Goal: Task Accomplishment & Management: Manage account settings

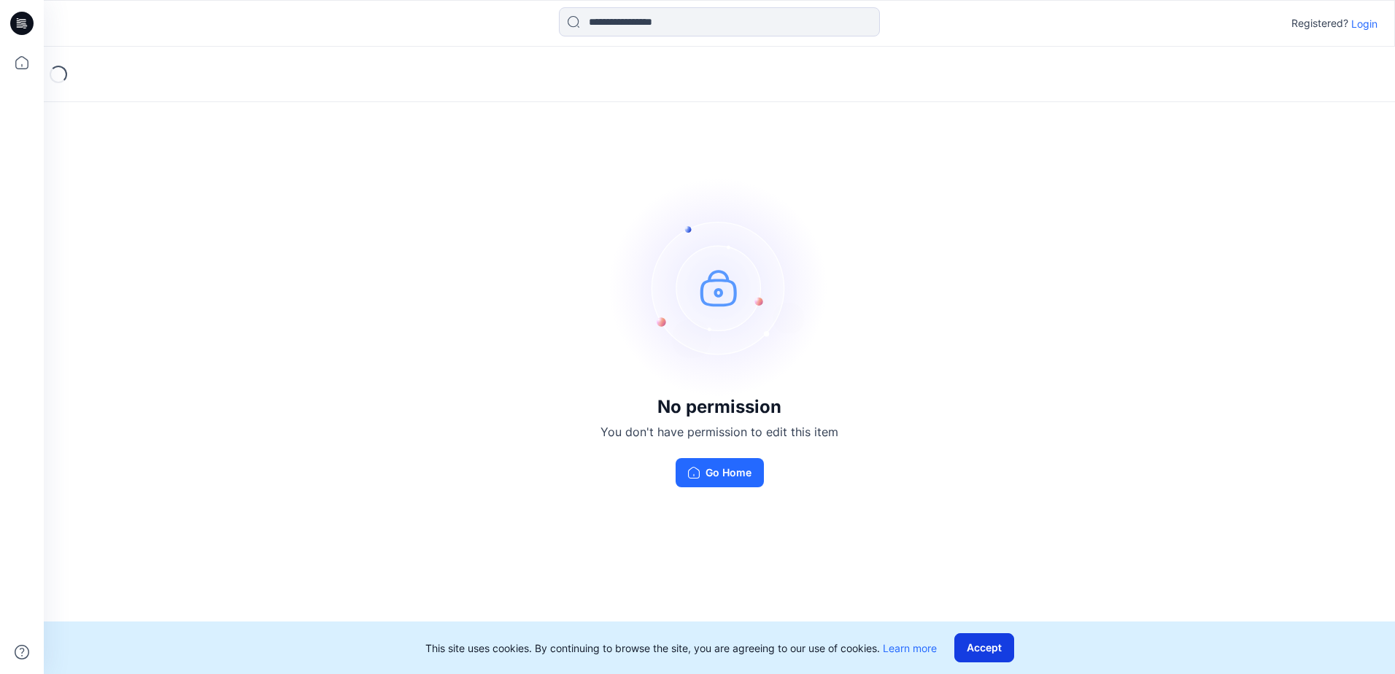
click at [985, 651] on button "Accept" at bounding box center [984, 647] width 60 height 29
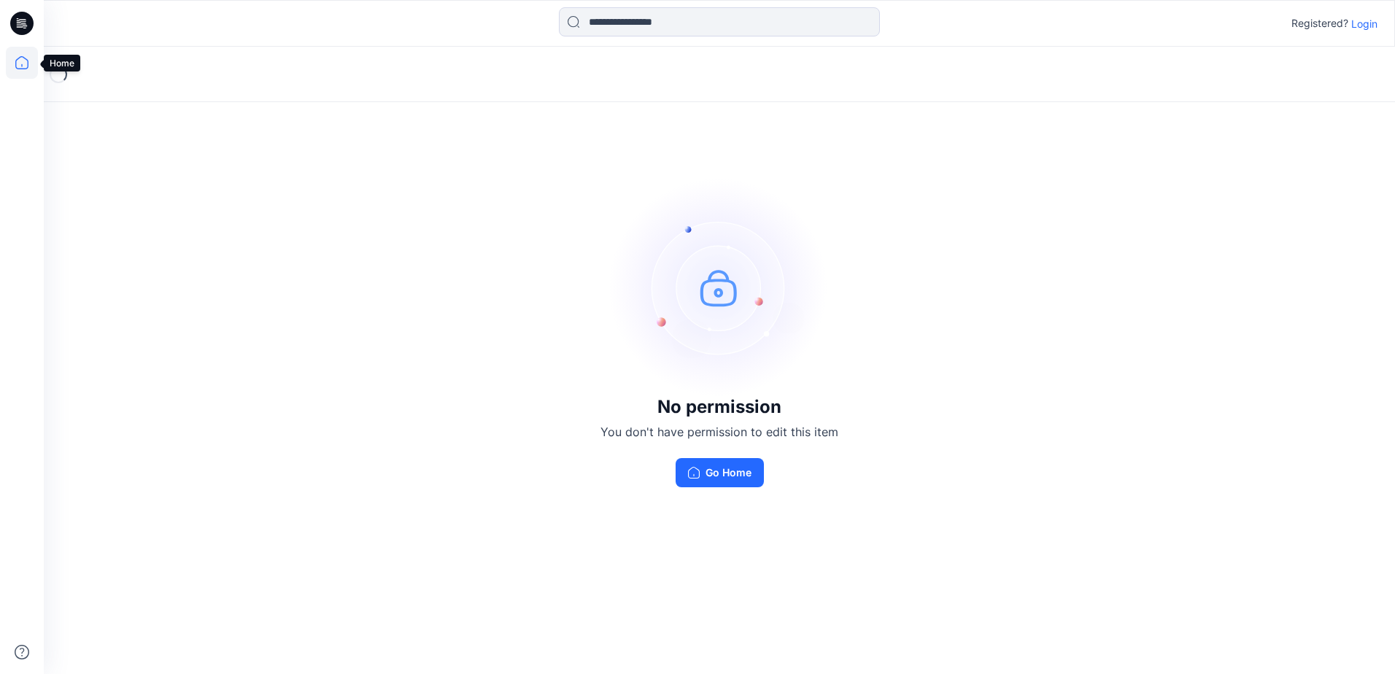
click at [16, 62] on icon at bounding box center [21, 62] width 13 height 13
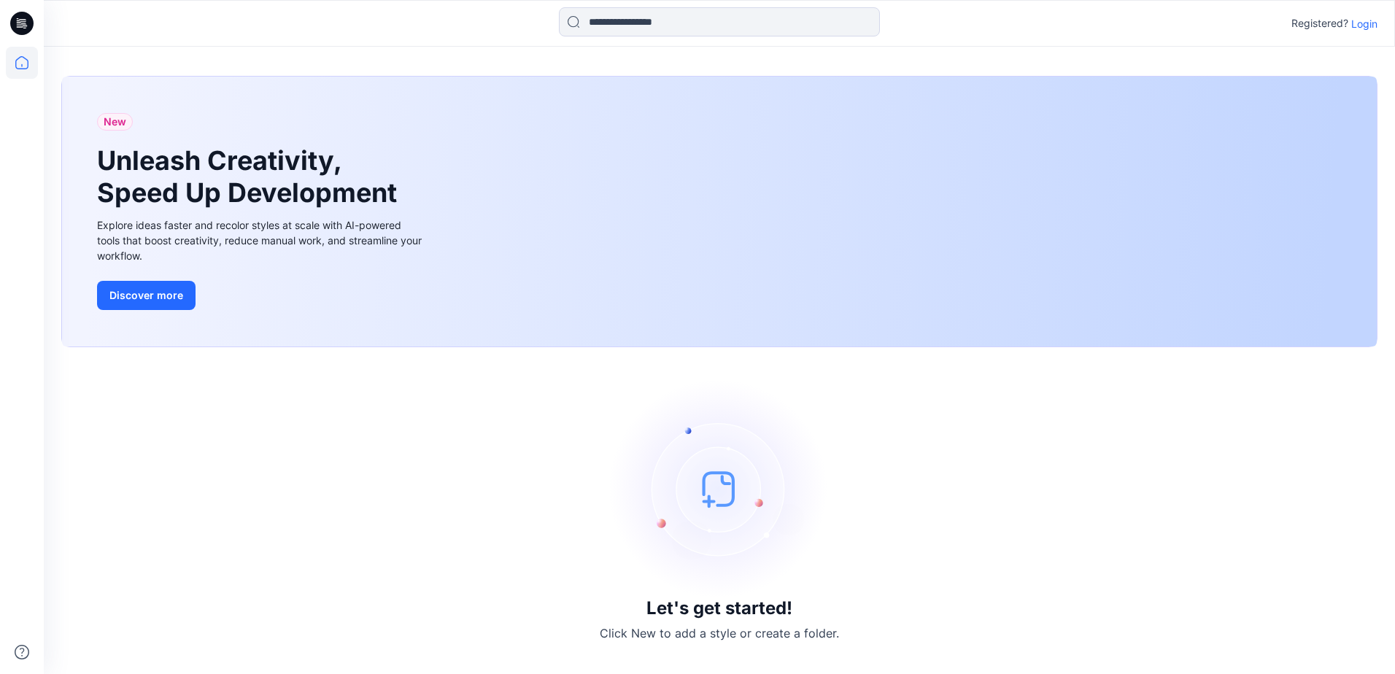
click at [1025, 526] on div "Let's get started! Click New to add a style or create a folder." at bounding box center [719, 511] width 1316 height 292
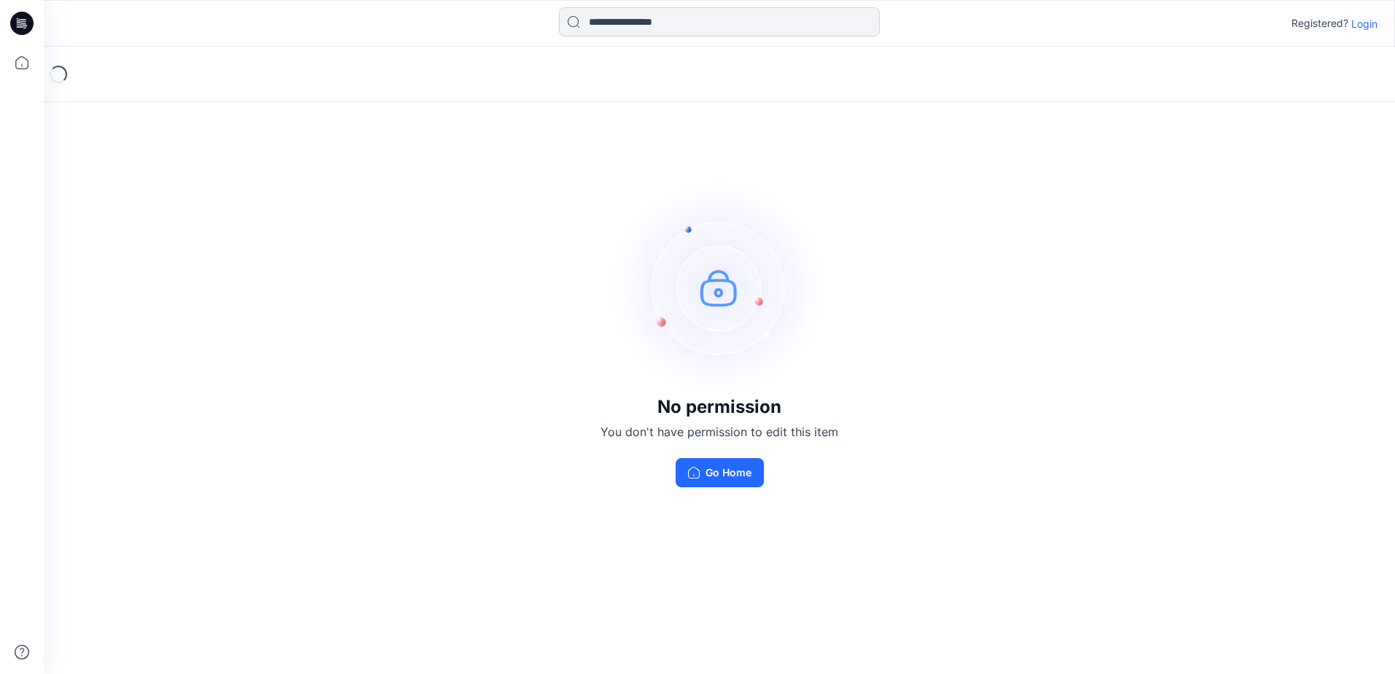
click at [679, 14] on input at bounding box center [719, 21] width 321 height 29
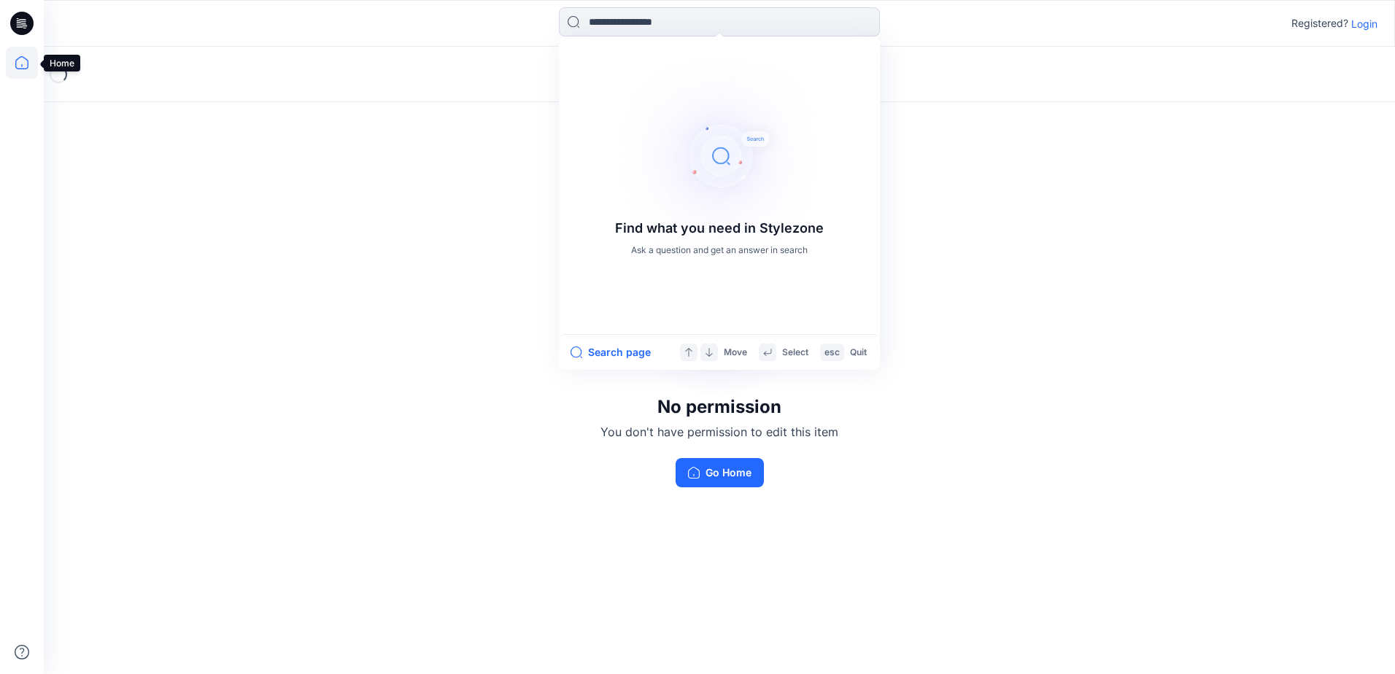
click at [34, 66] on icon at bounding box center [22, 63] width 32 height 32
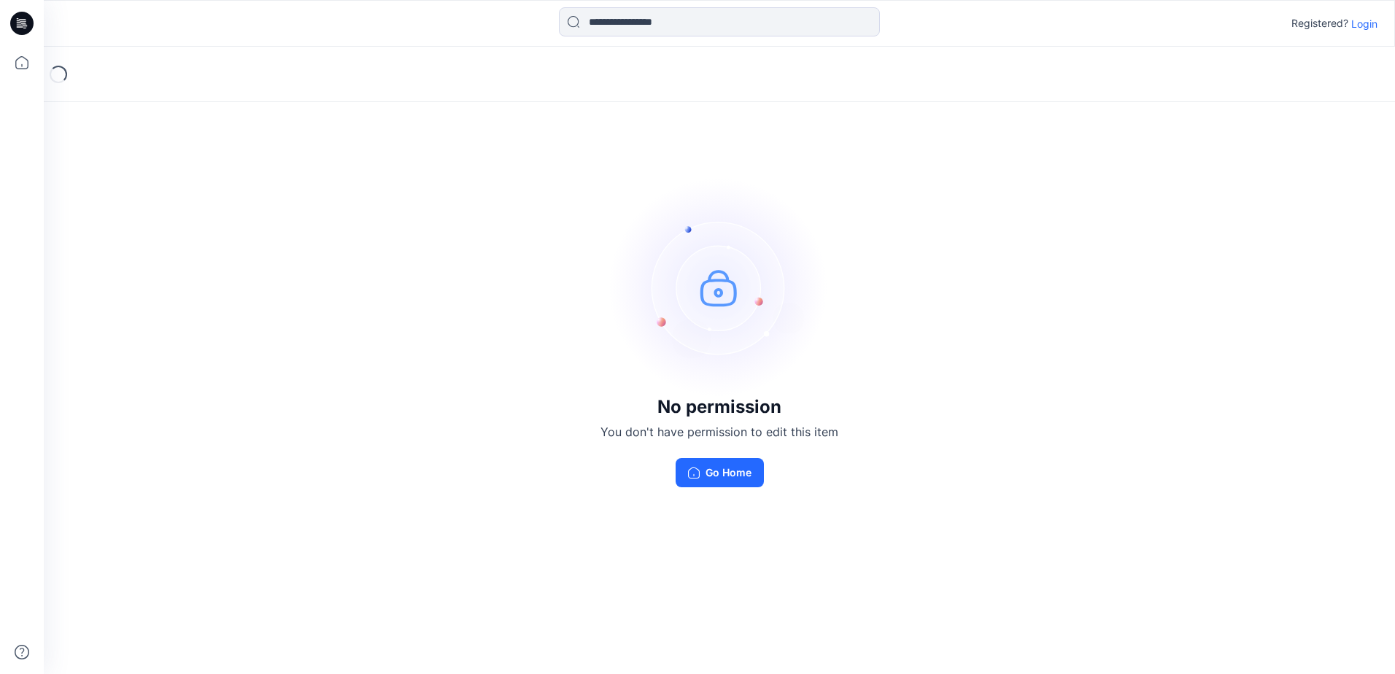
click at [1371, 17] on p "Login" at bounding box center [1364, 23] width 26 height 15
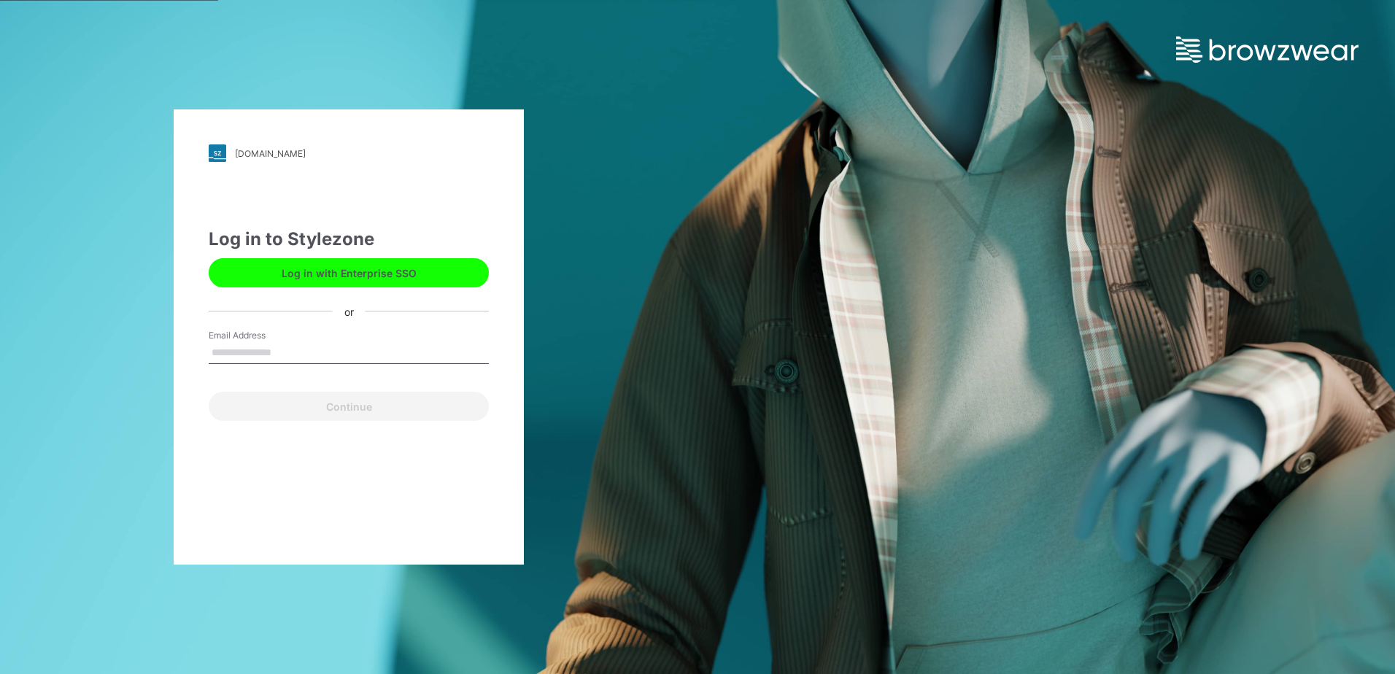
click at [373, 271] on button "Log in with Enterprise SSO" at bounding box center [349, 272] width 280 height 29
drag, startPoint x: 302, startPoint y: 348, endPoint x: 370, endPoint y: 346, distance: 67.9
click at [302, 348] on input "Email Address" at bounding box center [349, 353] width 280 height 22
click at [387, 282] on button "Log in with Enterprise SSO" at bounding box center [349, 272] width 280 height 29
